Goal: Task Accomplishment & Management: Use online tool/utility

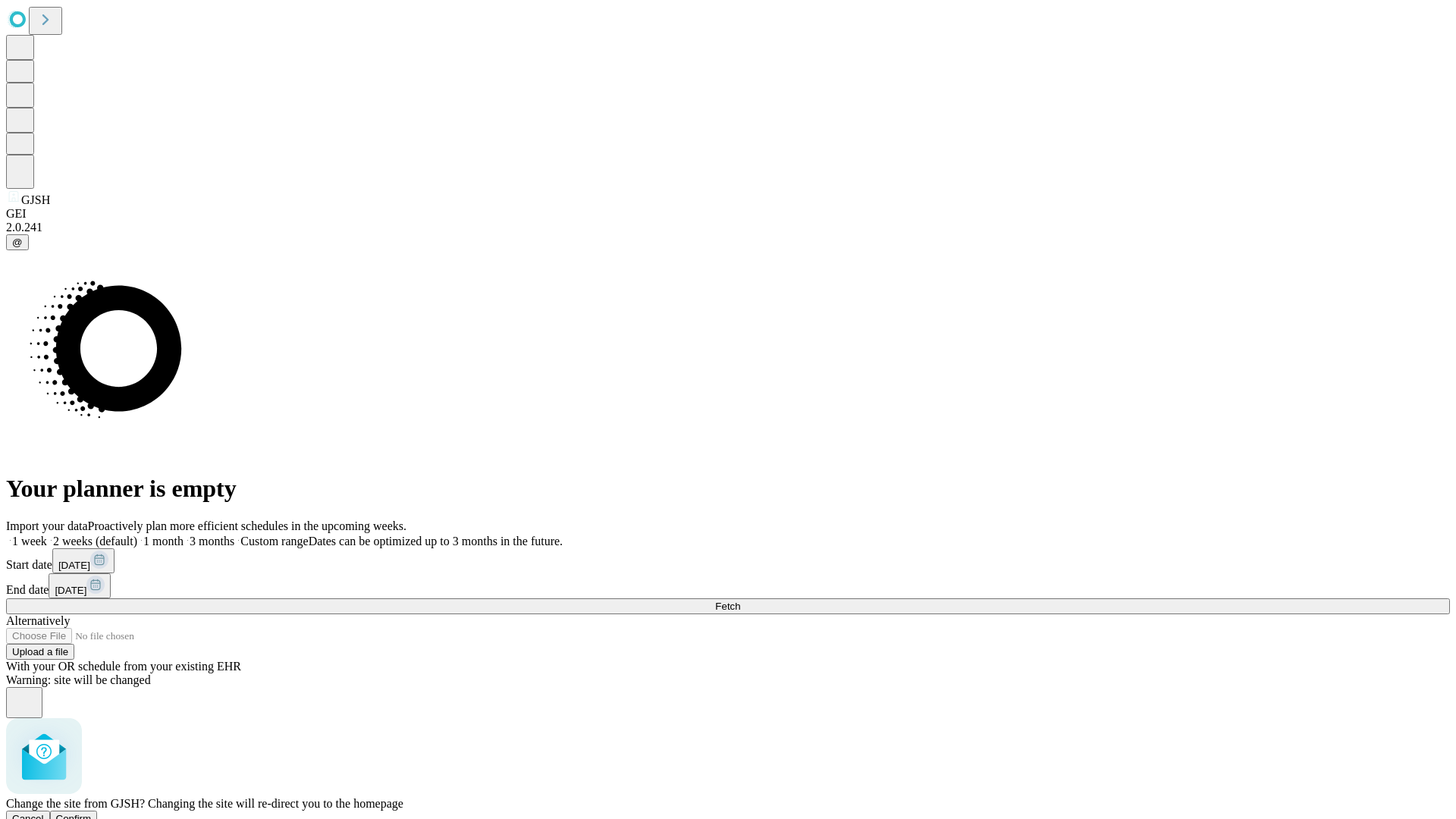
click at [91, 812] on span "Confirm" at bounding box center [73, 818] width 36 height 12
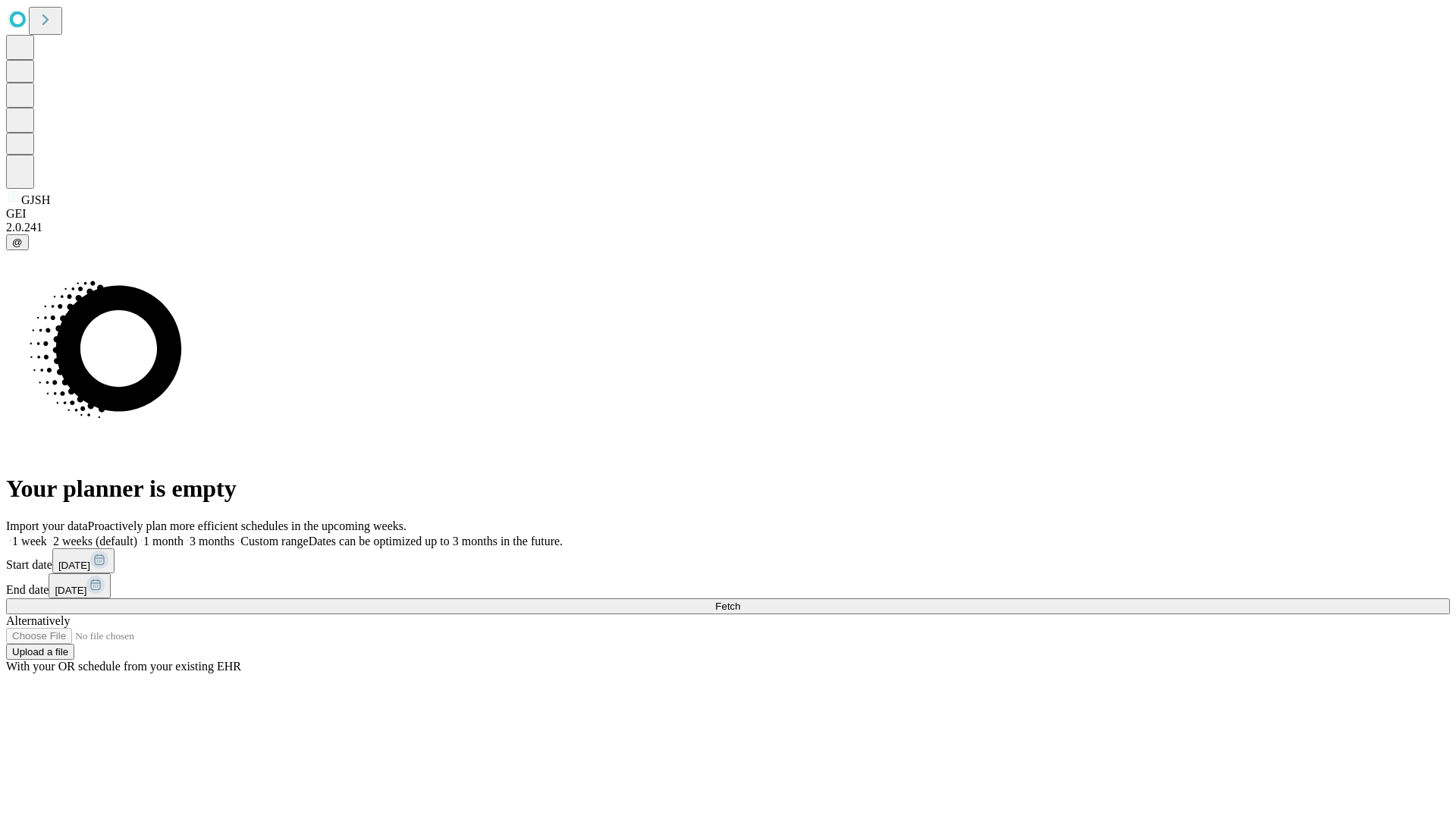
click at [47, 534] on label "1 week" at bounding box center [26, 540] width 41 height 13
click at [740, 601] on span "Fetch" at bounding box center [728, 606] width 25 height 12
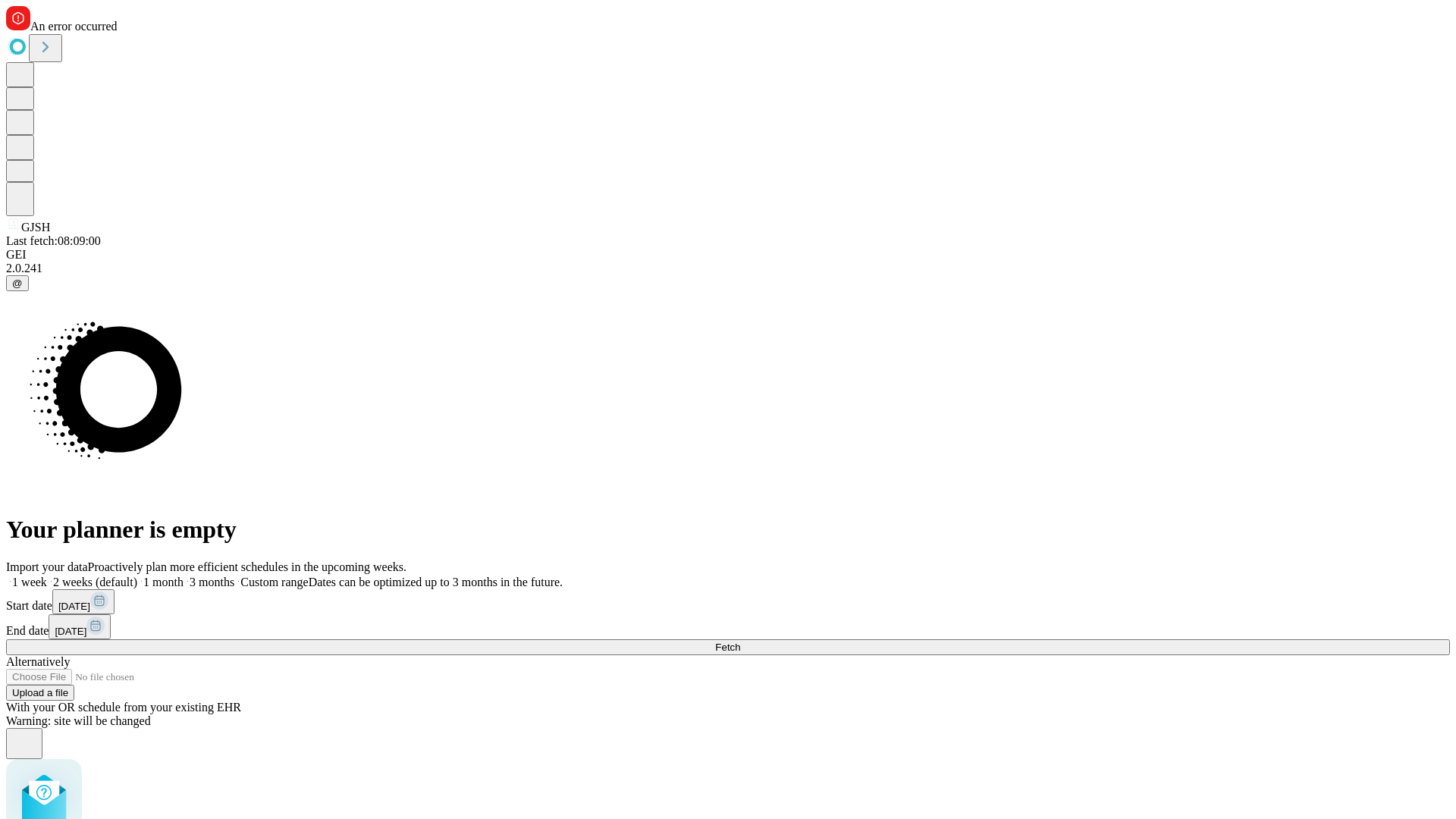
click at [47, 576] on label "1 week" at bounding box center [26, 581] width 41 height 13
click at [740, 641] on span "Fetch" at bounding box center [728, 647] width 25 height 12
click at [47, 576] on label "1 week" at bounding box center [26, 581] width 41 height 13
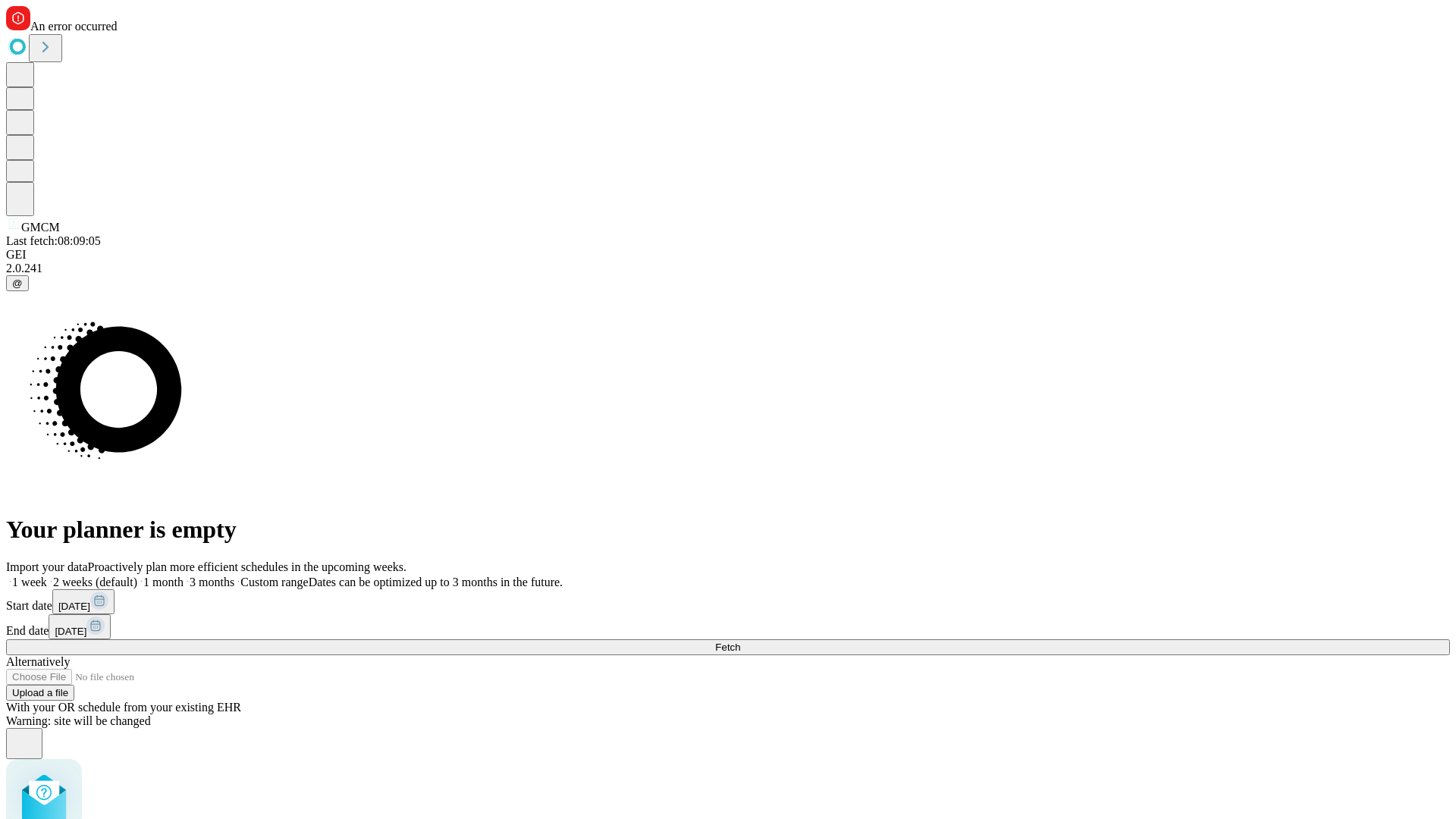
click at [740, 641] on span "Fetch" at bounding box center [728, 647] width 25 height 12
click at [47, 576] on label "1 week" at bounding box center [26, 581] width 41 height 13
click at [740, 641] on span "Fetch" at bounding box center [728, 647] width 25 height 12
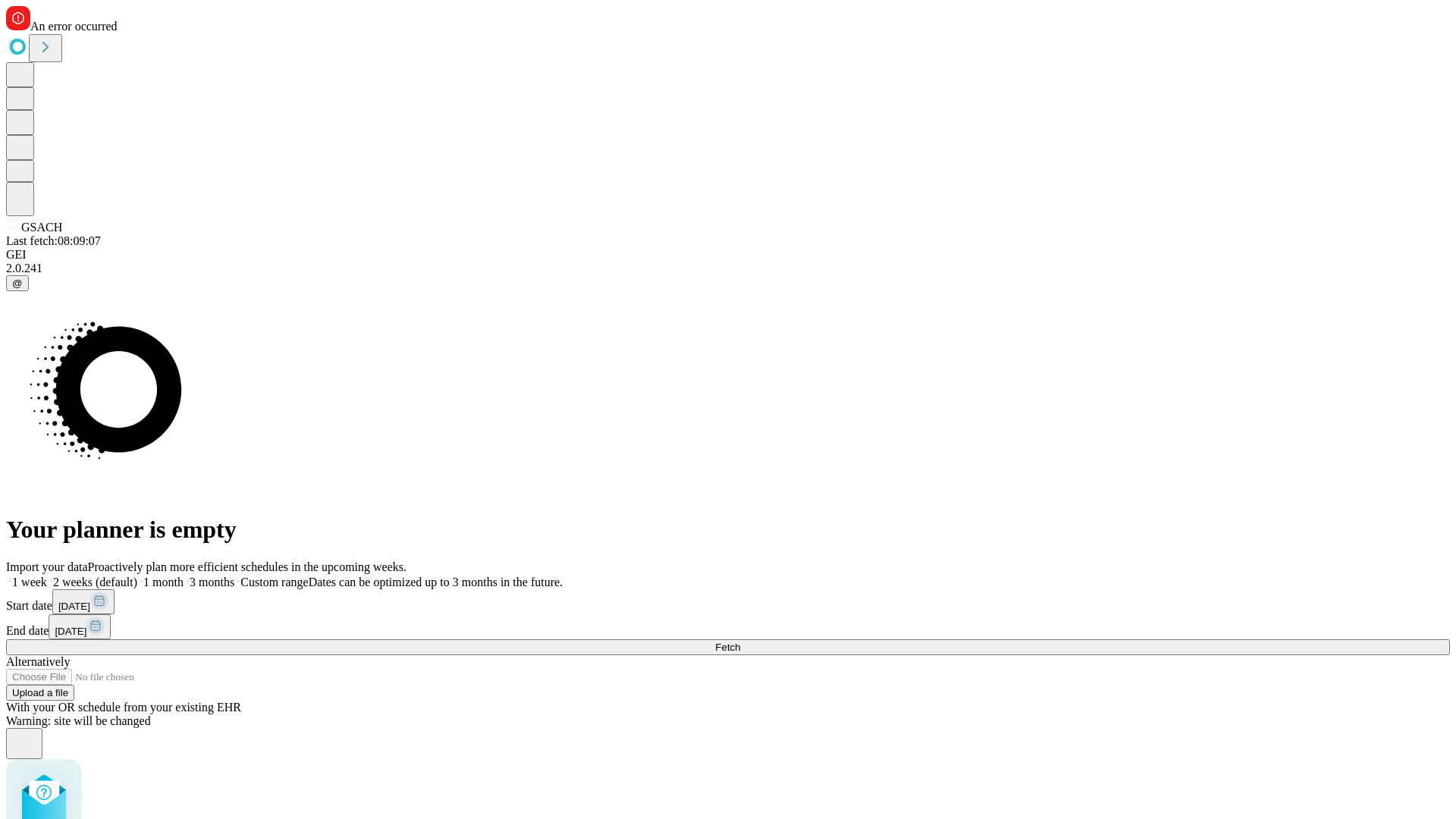
click at [47, 576] on label "1 week" at bounding box center [26, 581] width 41 height 13
click at [740, 641] on span "Fetch" at bounding box center [728, 647] width 25 height 12
click at [47, 576] on label "1 week" at bounding box center [26, 581] width 41 height 13
click at [740, 641] on span "Fetch" at bounding box center [728, 647] width 25 height 12
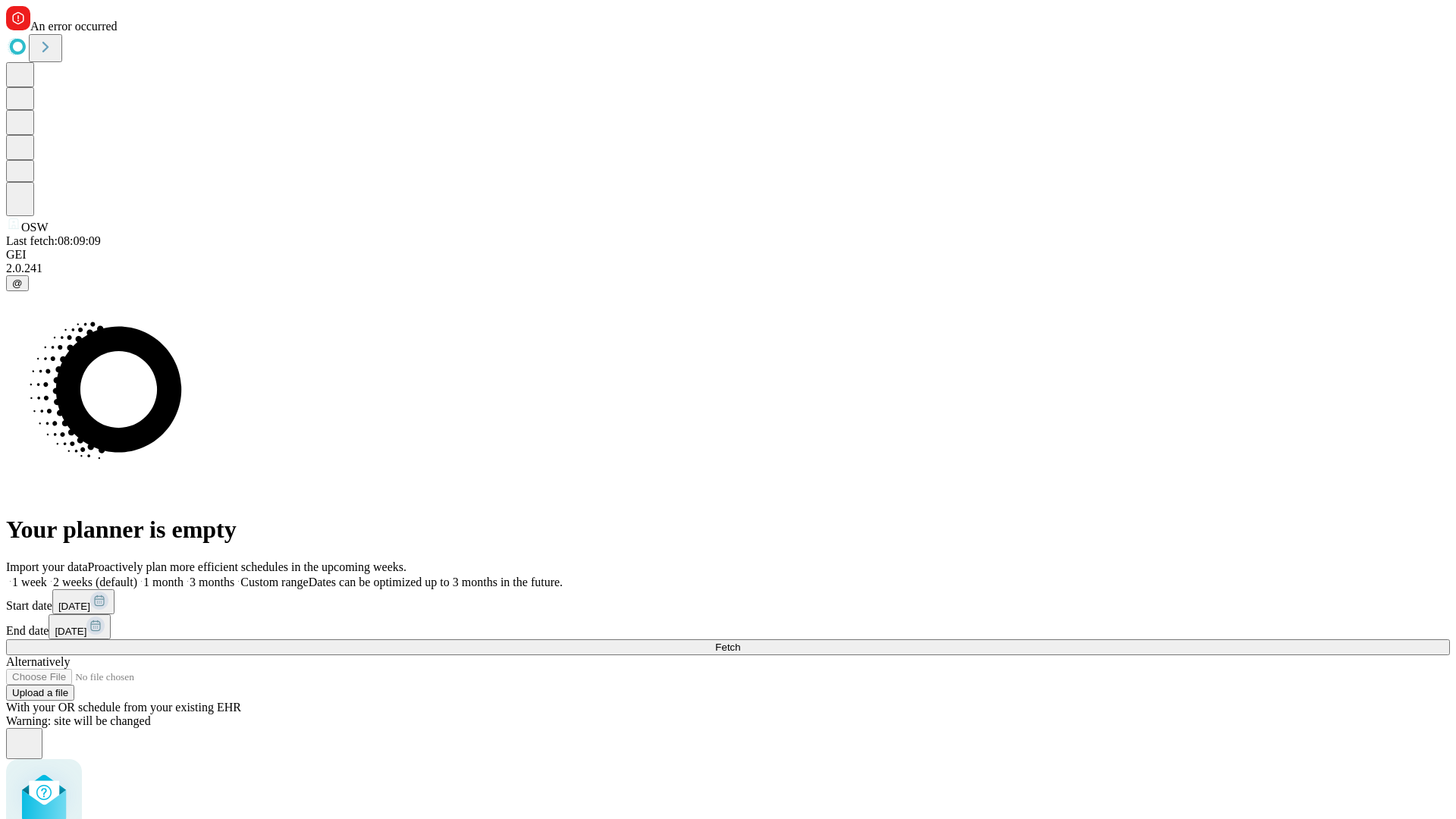
click at [47, 576] on label "1 week" at bounding box center [26, 581] width 41 height 13
click at [740, 641] on span "Fetch" at bounding box center [728, 647] width 25 height 12
click at [47, 576] on label "1 week" at bounding box center [26, 581] width 41 height 13
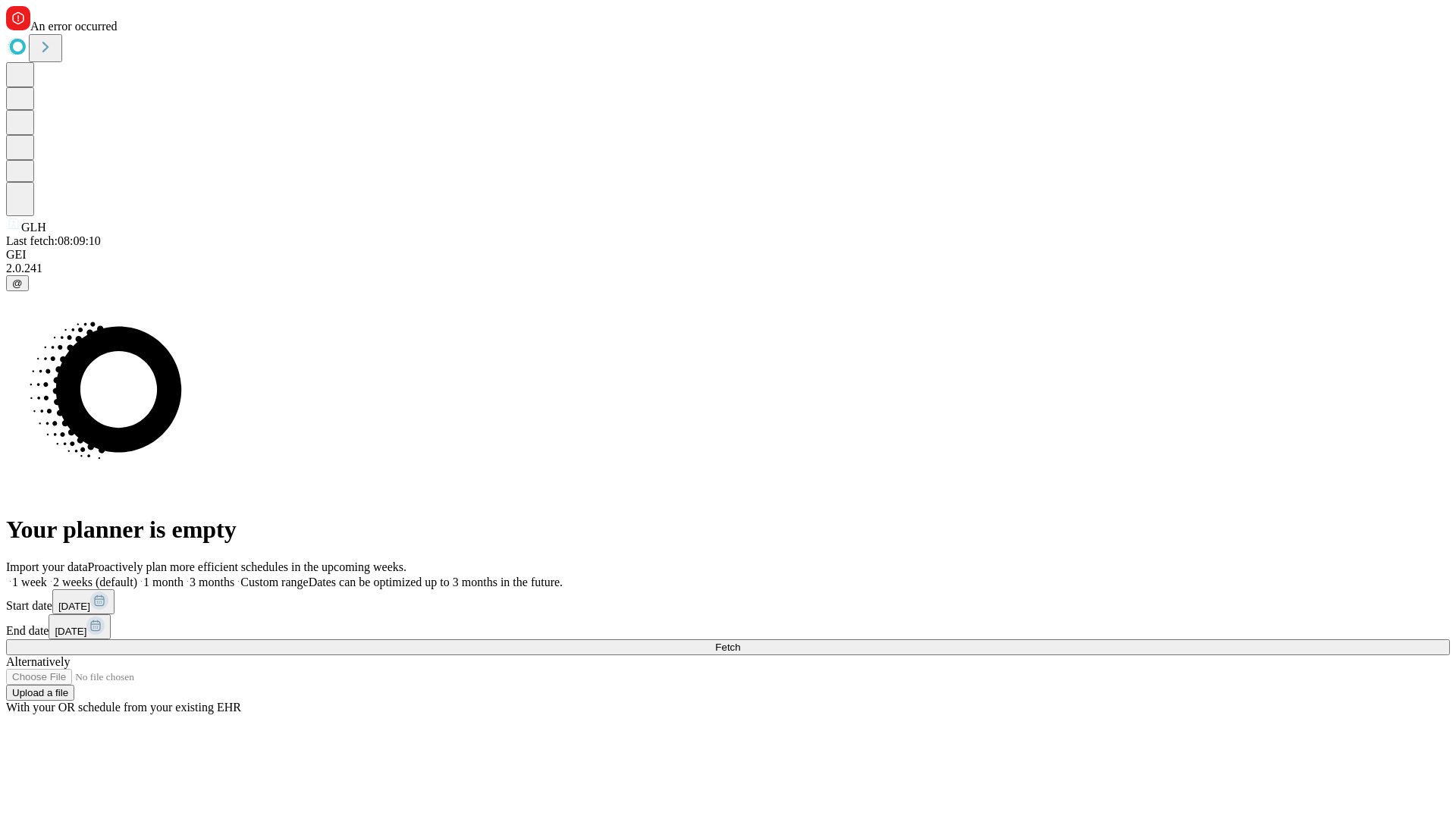
click at [740, 641] on span "Fetch" at bounding box center [728, 647] width 25 height 12
click at [47, 576] on label "1 week" at bounding box center [26, 581] width 41 height 13
click at [740, 641] on span "Fetch" at bounding box center [728, 647] width 25 height 12
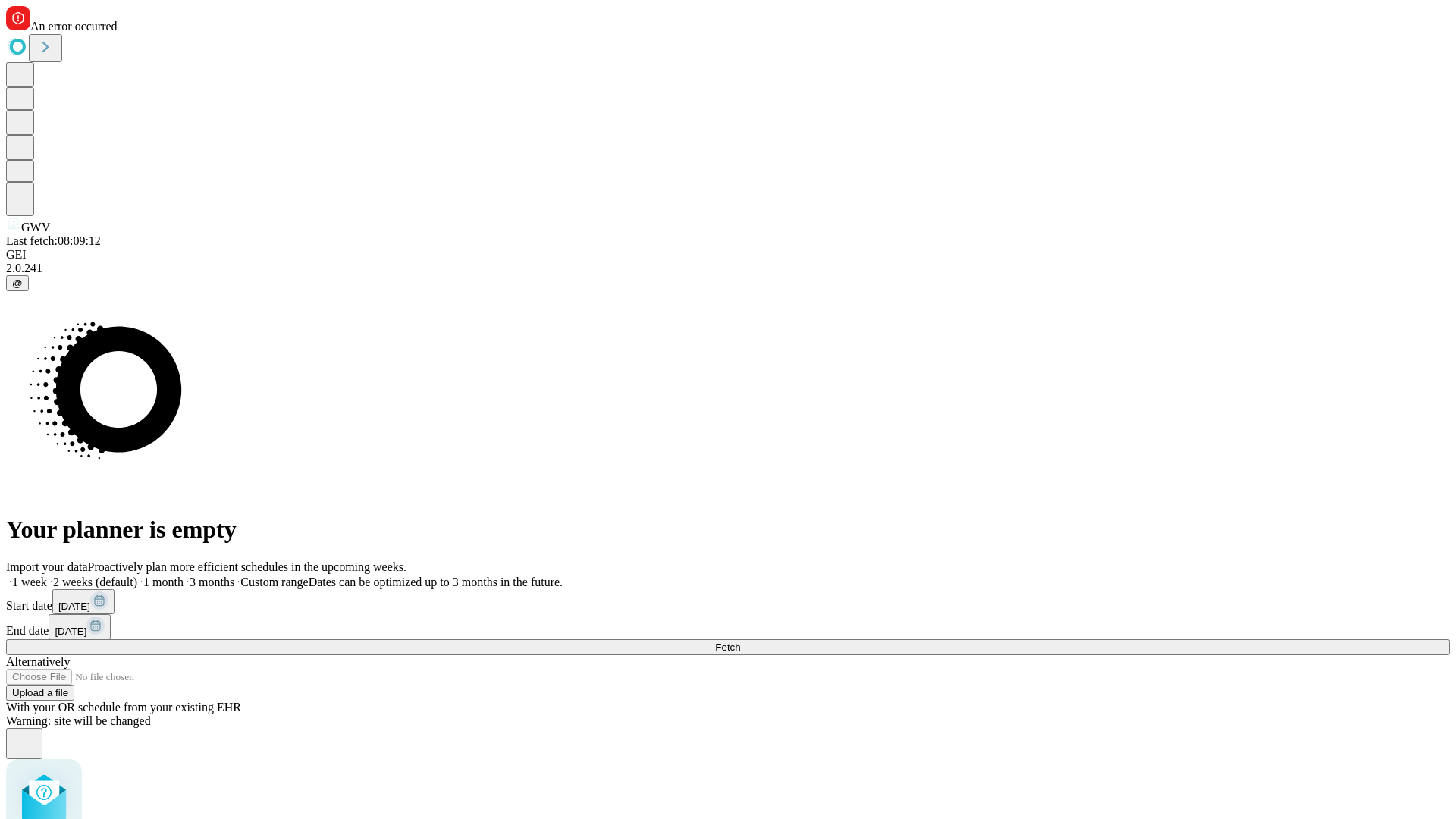
click at [47, 576] on label "1 week" at bounding box center [26, 581] width 41 height 13
click at [740, 641] on span "Fetch" at bounding box center [728, 647] width 25 height 12
click at [47, 576] on label "1 week" at bounding box center [26, 581] width 41 height 13
click at [740, 641] on span "Fetch" at bounding box center [728, 647] width 25 height 12
